Goal: Download file/media

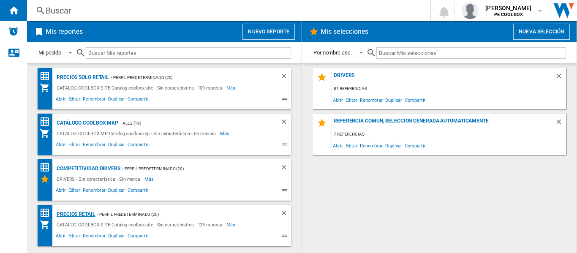
click at [77, 214] on div "PRECIOS RETAIL" at bounding box center [74, 214] width 41 height 11
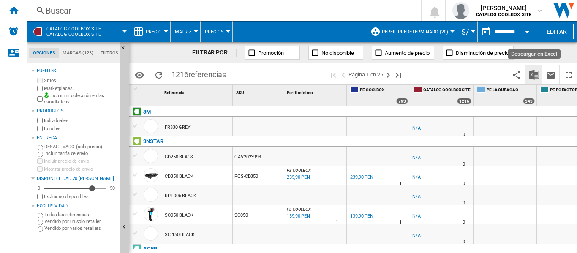
click at [533, 74] on img "Descargar en Excel" at bounding box center [534, 75] width 10 height 10
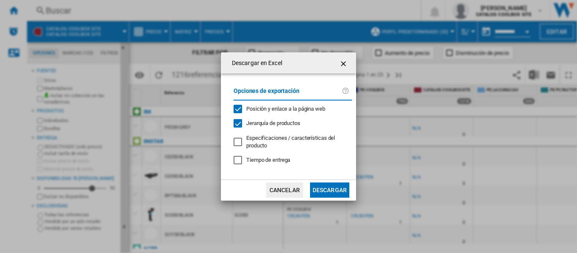
click at [332, 192] on button "Descargar" at bounding box center [329, 189] width 39 height 15
